Goal: Transaction & Acquisition: Purchase product/service

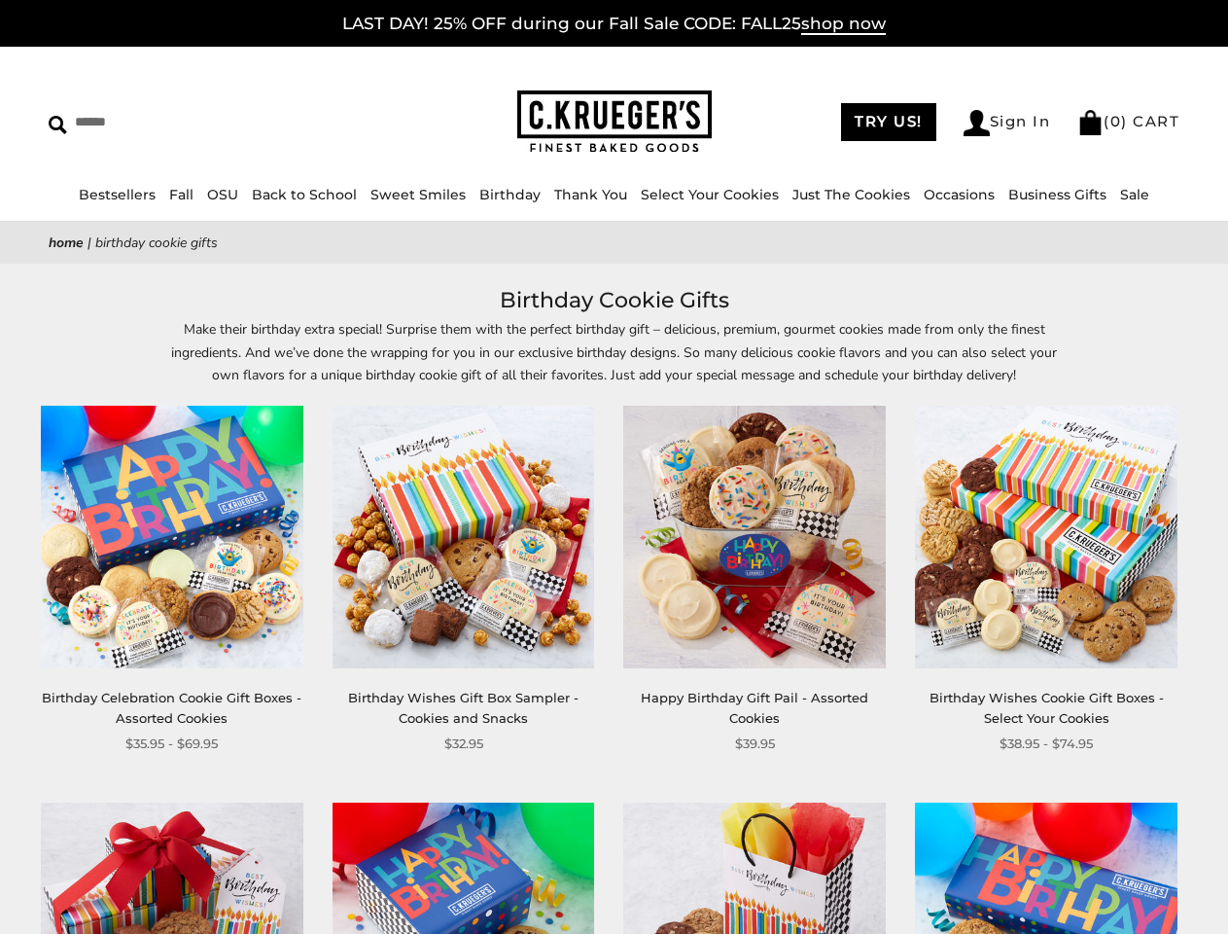
click at [614, 467] on div "**********" at bounding box center [740, 580] width 292 height 348
click at [178, 122] on input "Search" at bounding box center [178, 122] width 259 height 30
click at [952, 195] on link "Occasions" at bounding box center [959, 195] width 71 height 18
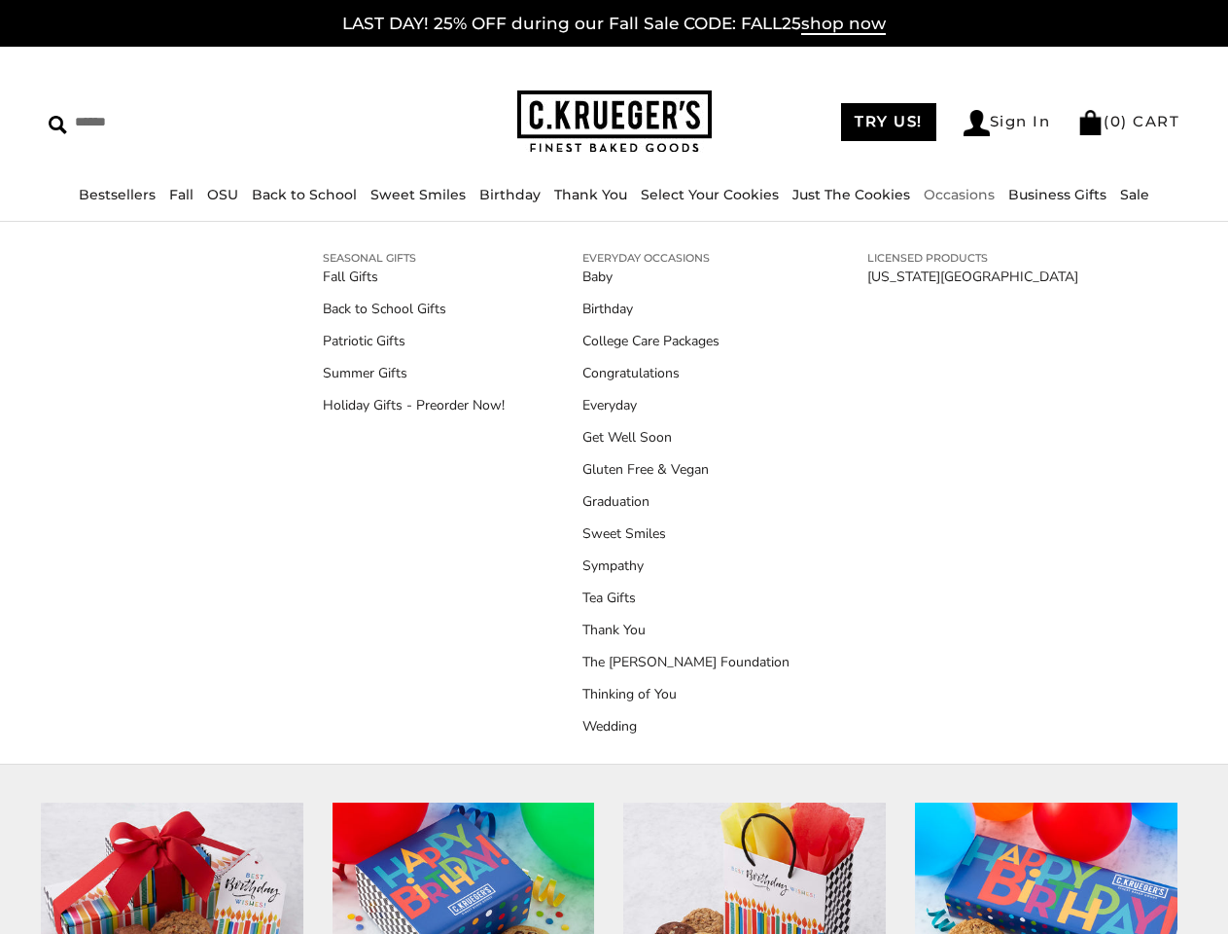
click at [614, 608] on link "Tea Gifts" at bounding box center [686, 597] width 207 height 20
